Goal: Navigation & Orientation: Find specific page/section

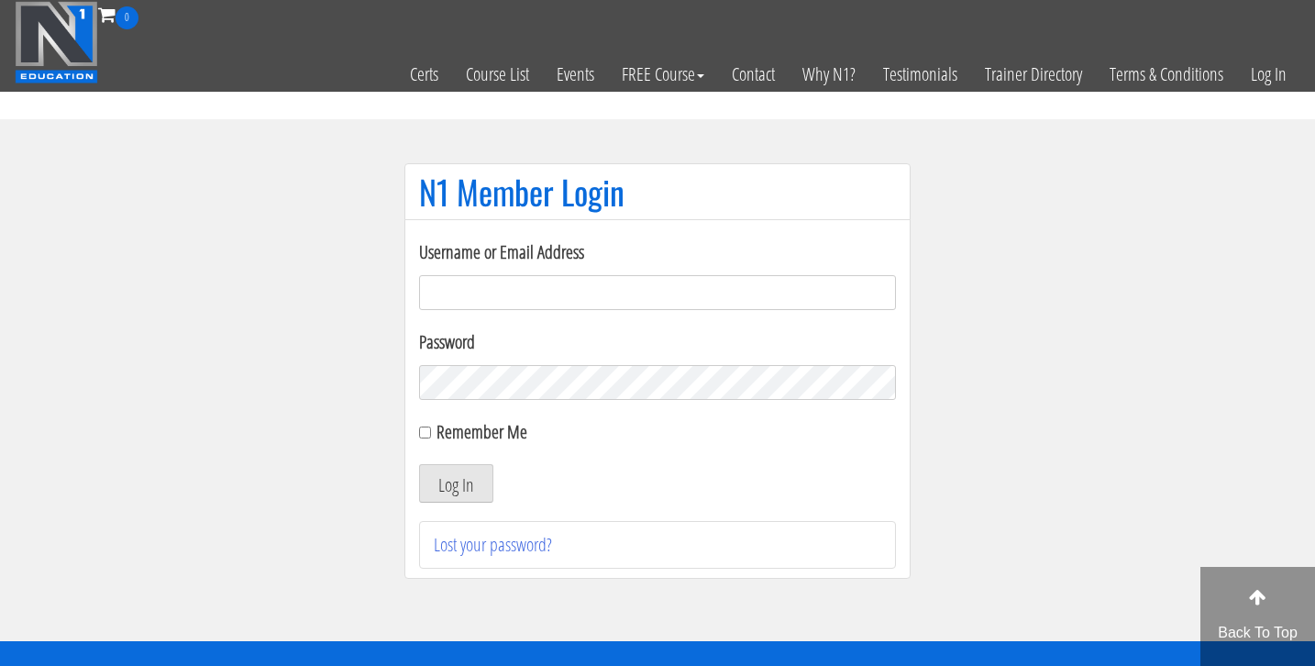
click at [482, 286] on input "Username or Email Address" at bounding box center [657, 292] width 477 height 35
type input "bosslady"
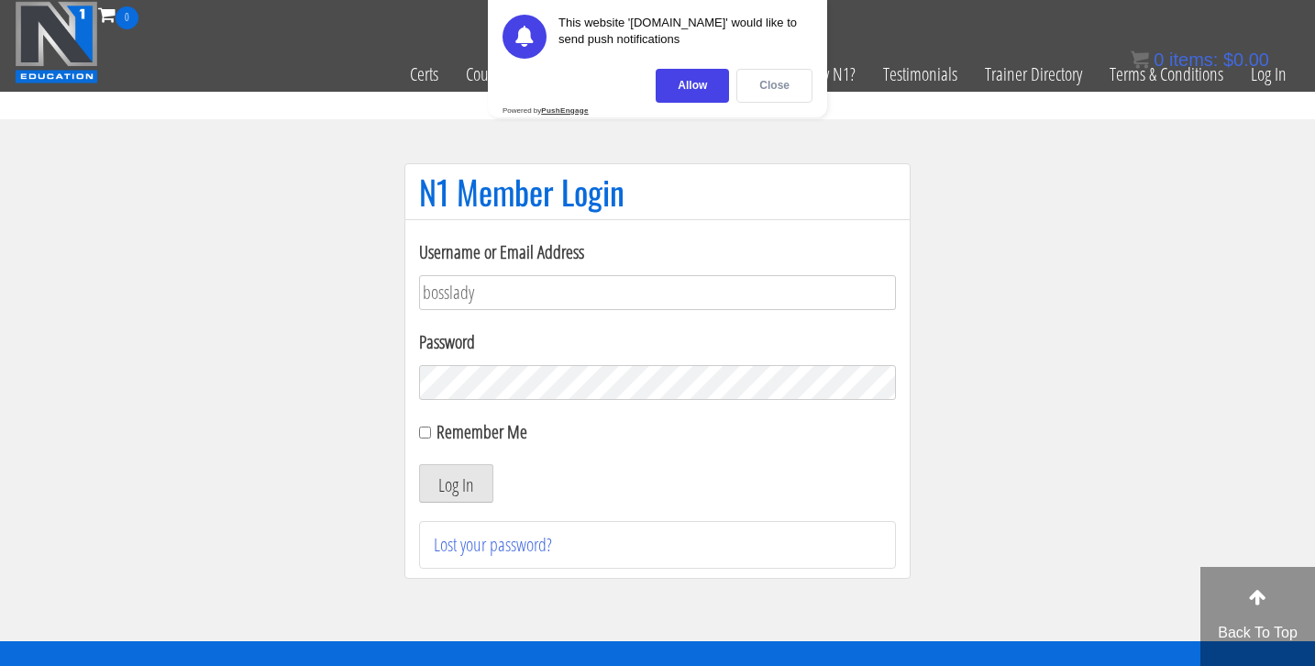
click at [775, 89] on div "Close" at bounding box center [774, 86] width 76 height 34
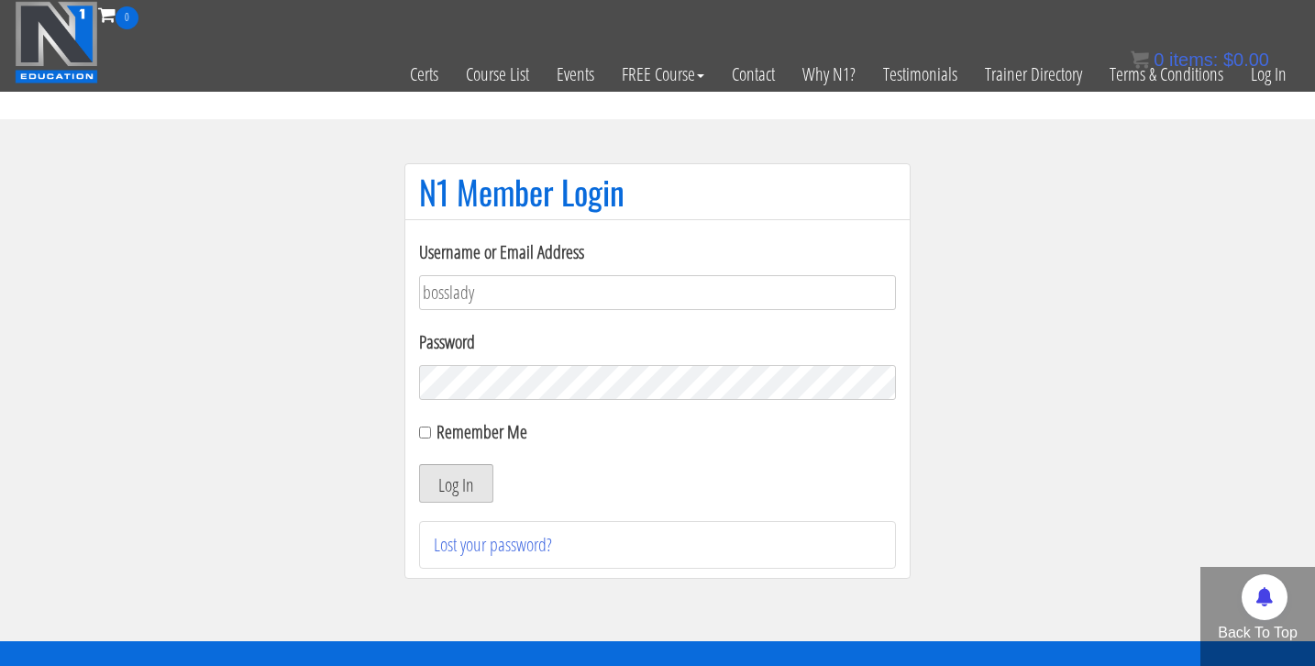
click at [451, 492] on button "Log In" at bounding box center [456, 483] width 74 height 39
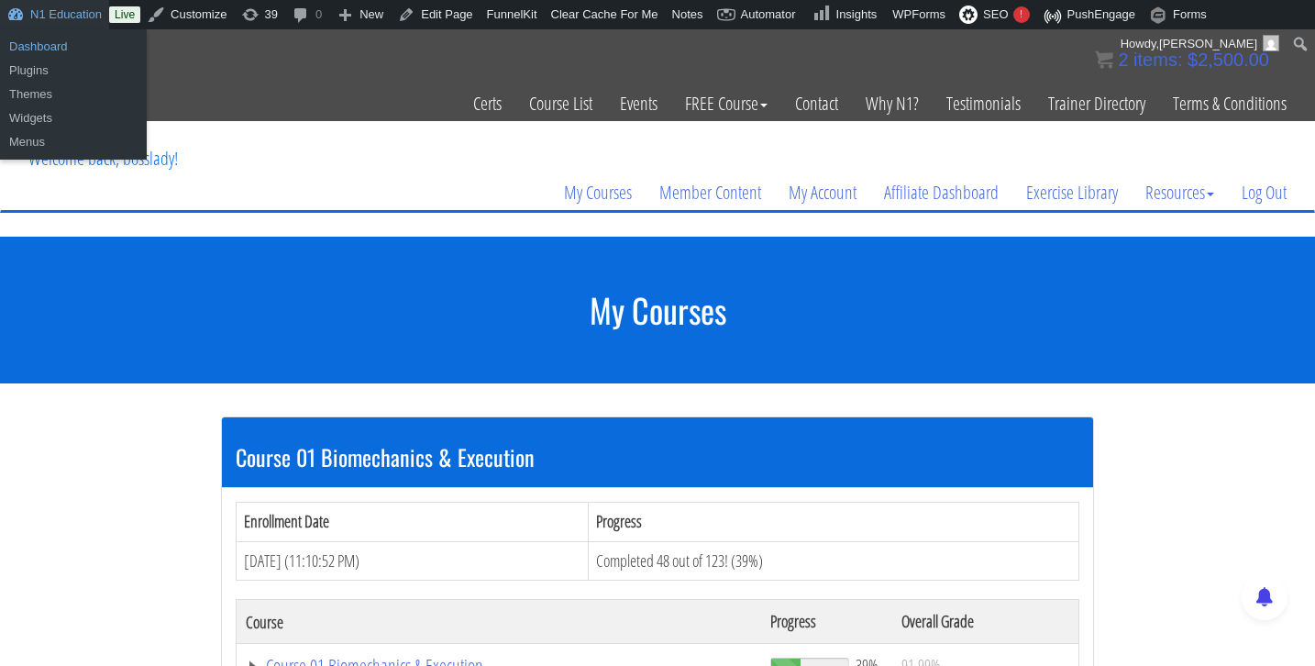
click at [53, 47] on link "Dashboard" at bounding box center [73, 47] width 147 height 24
click at [53, 46] on link "Dashboard" at bounding box center [73, 47] width 147 height 24
